Goal: Task Accomplishment & Management: Manage account settings

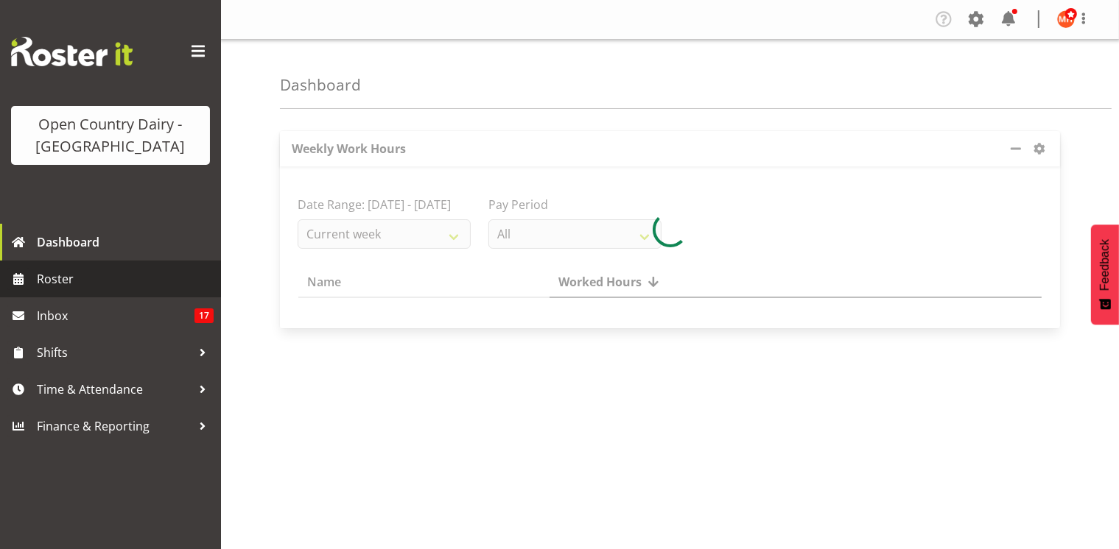
click at [159, 280] on span "Roster" at bounding box center [125, 279] width 177 height 22
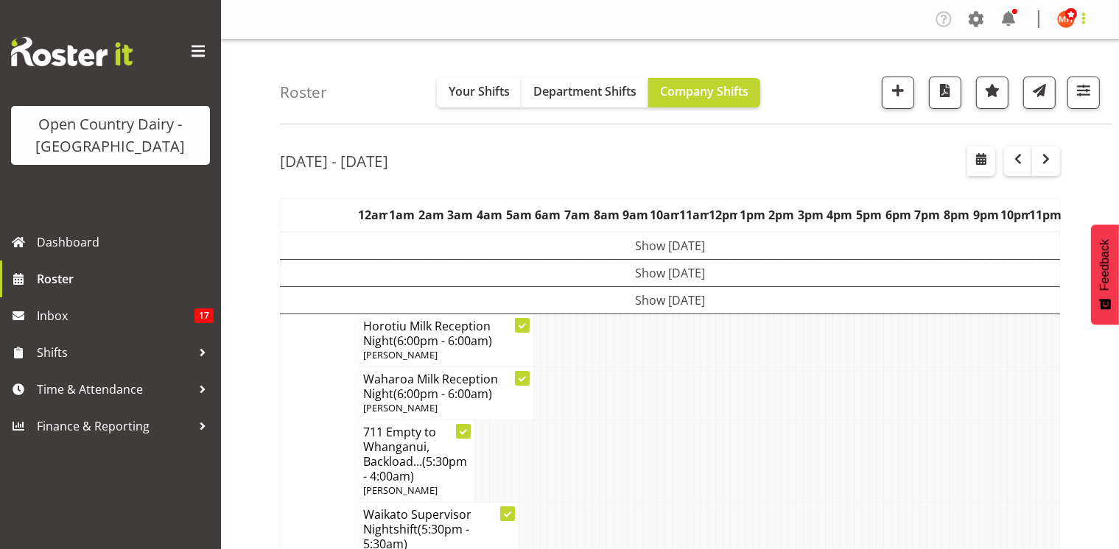
click at [1086, 18] on span at bounding box center [1084, 19] width 18 height 18
click at [1027, 82] on link "Log Out" at bounding box center [1021, 77] width 141 height 27
